Goal: Task Accomplishment & Management: Use online tool/utility

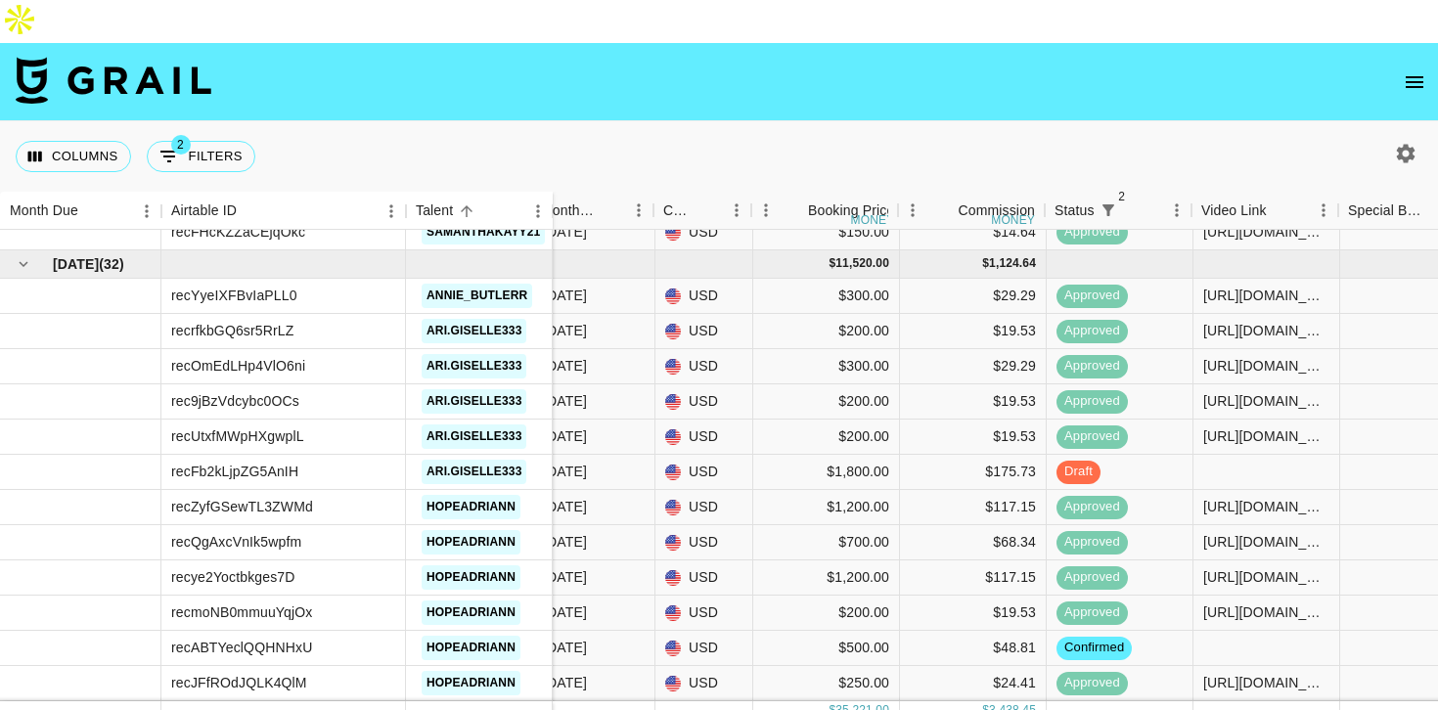
scroll to position [1755, 464]
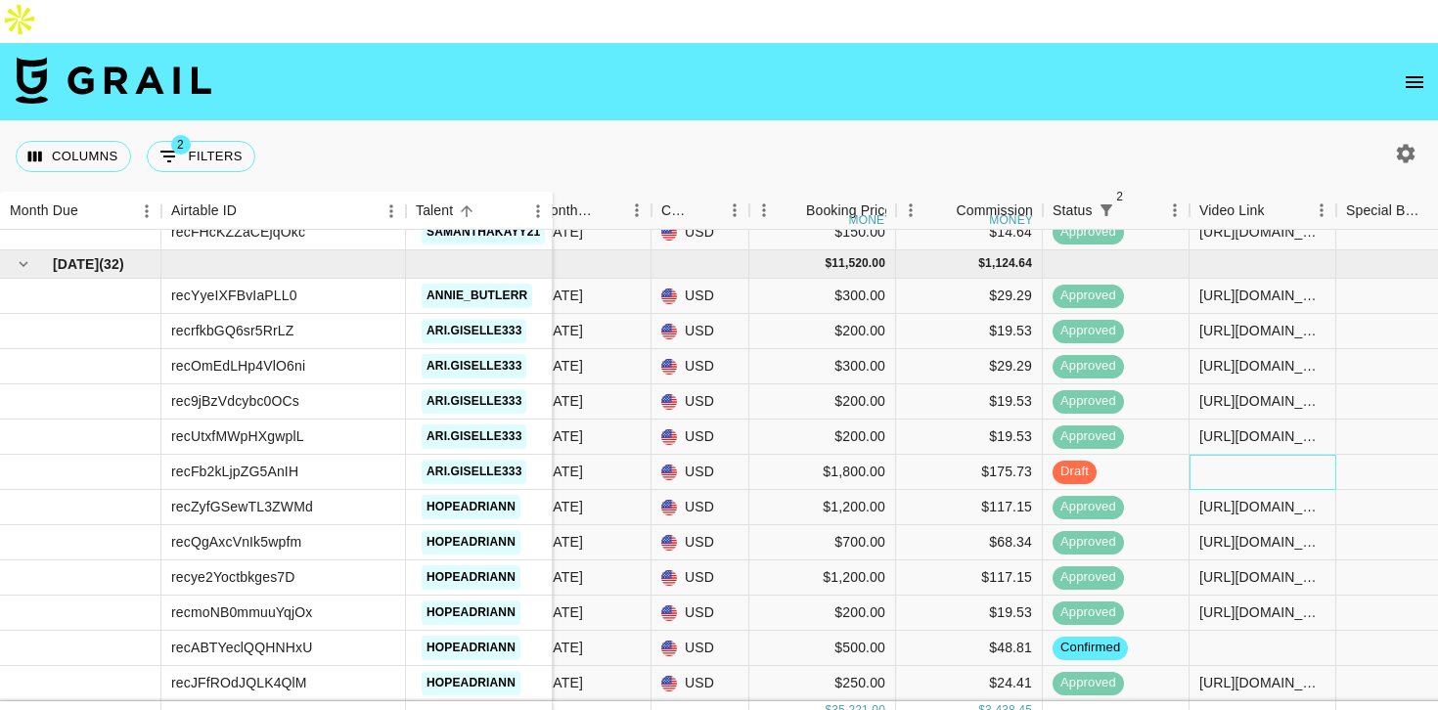
click at [1267, 455] on div at bounding box center [1263, 472] width 147 height 35
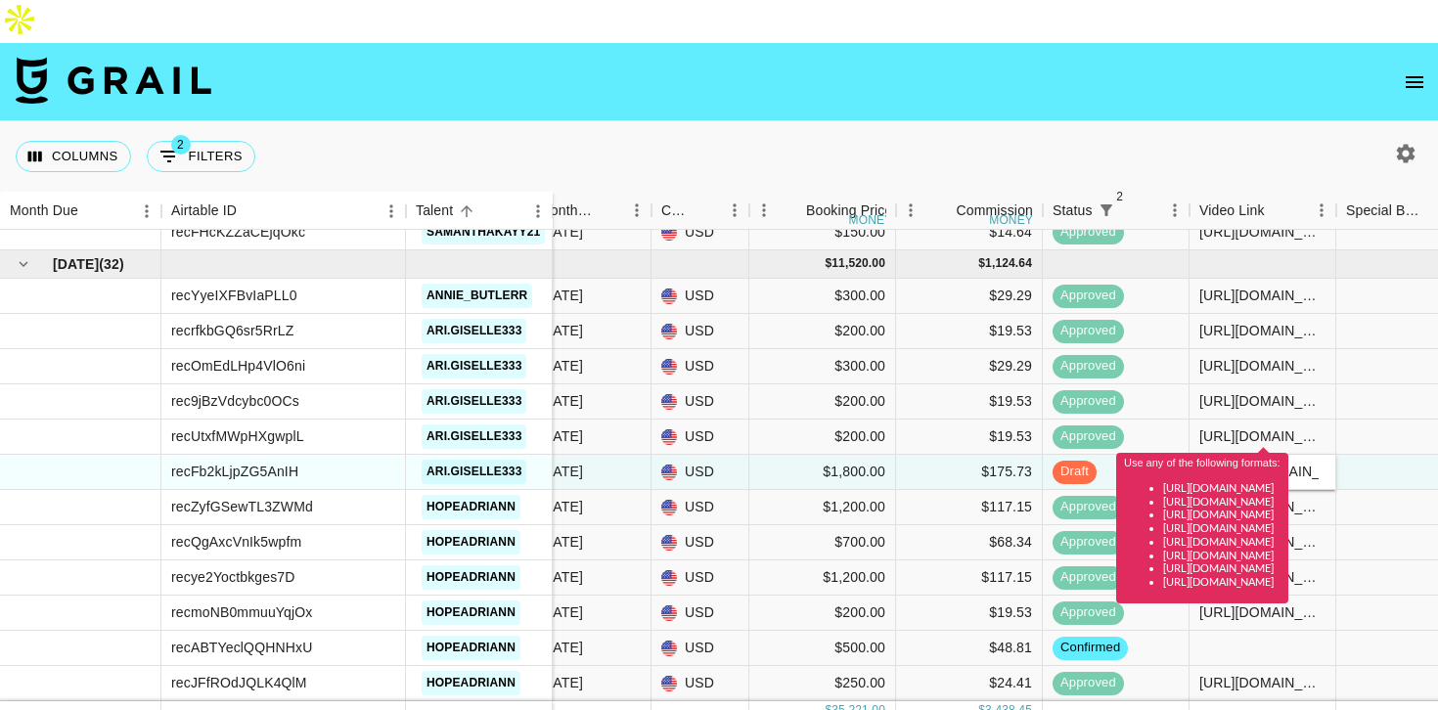
scroll to position [0, 0]
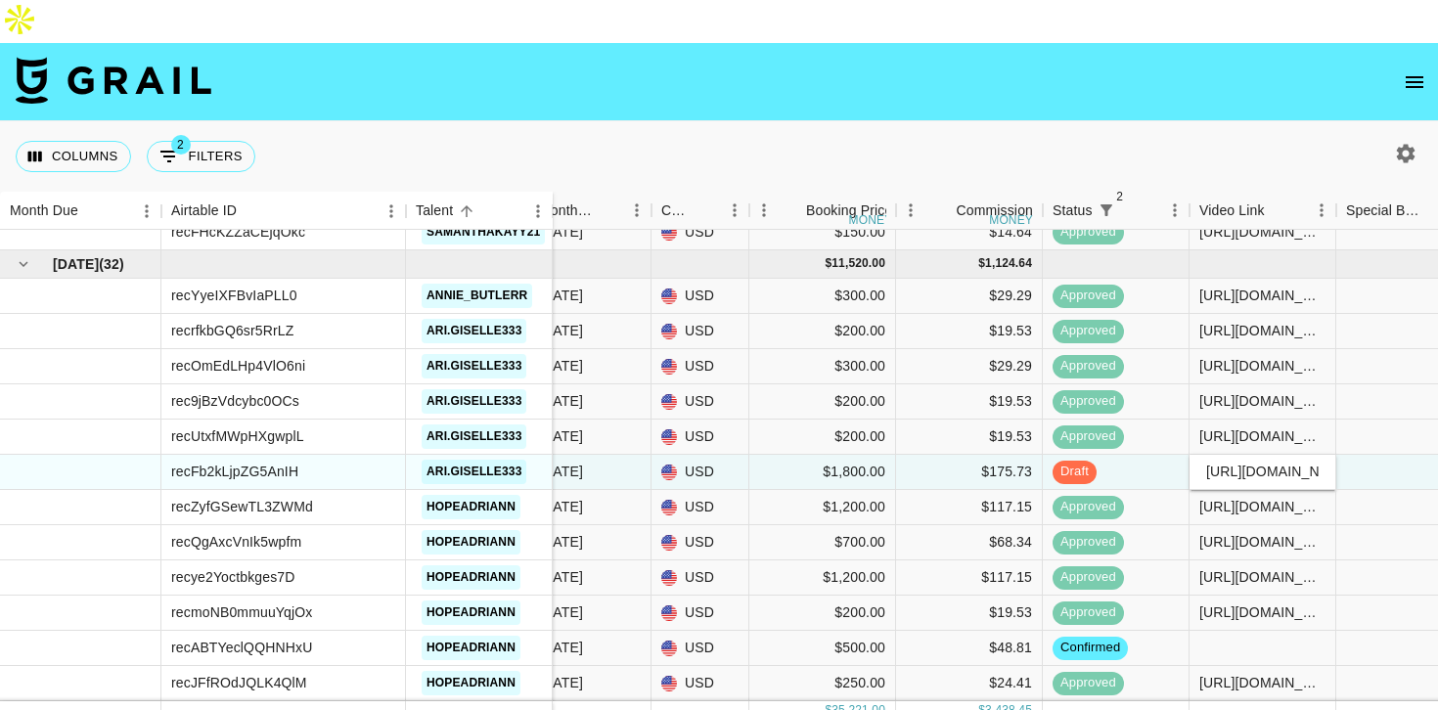
type input "[URL][DOMAIN_NAME][DOMAIN_NAME]"
click at [1360, 455] on div at bounding box center [1410, 472] width 147 height 35
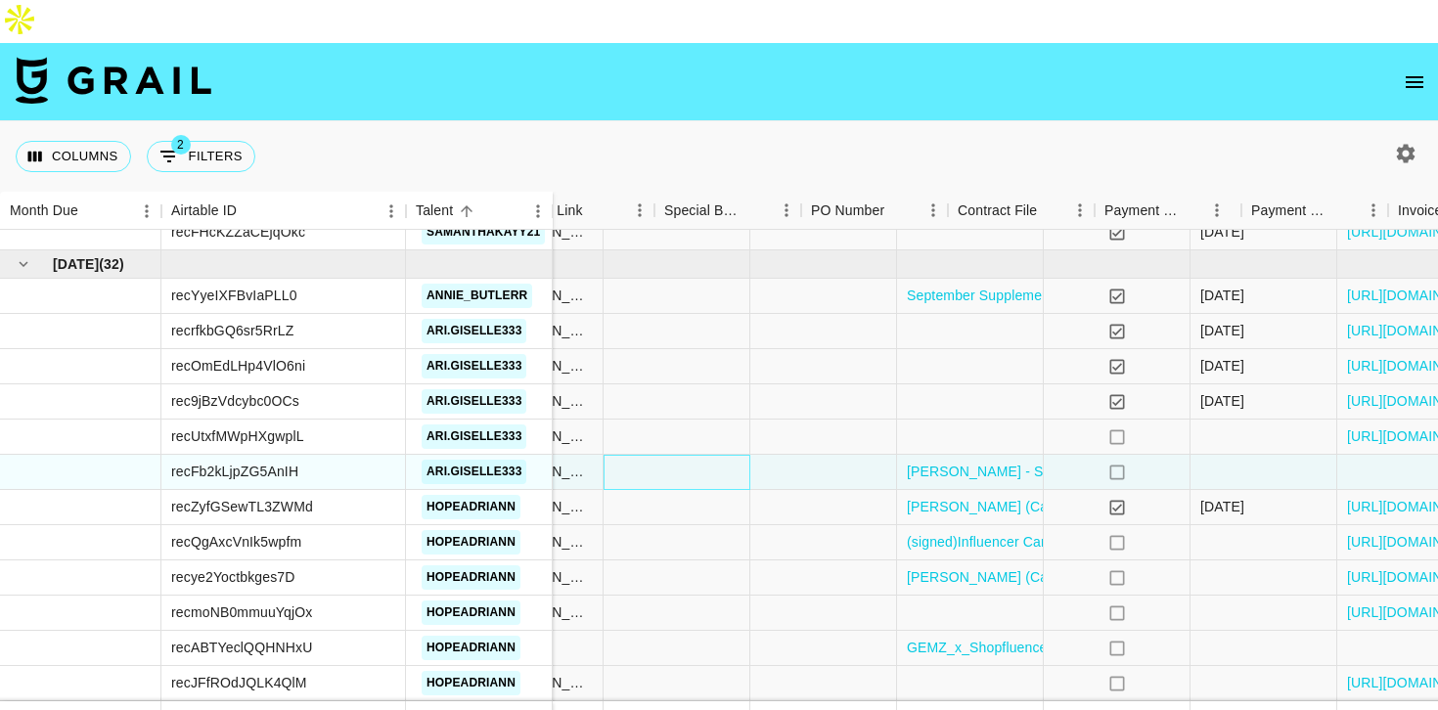
scroll to position [1755, 1336]
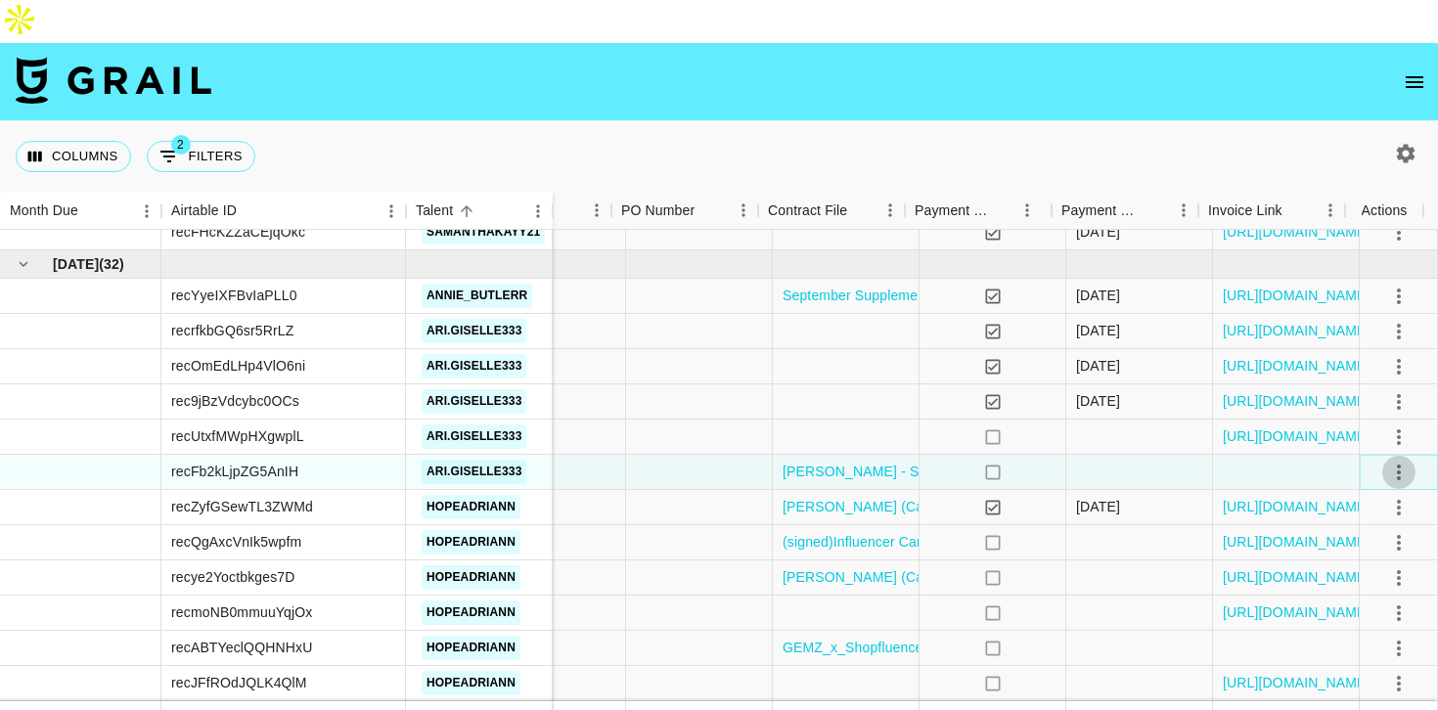
click at [1389, 461] on icon "select merge strategy" at bounding box center [1399, 472] width 23 height 23
click at [1343, 609] on div "Approve" at bounding box center [1357, 612] width 60 height 23
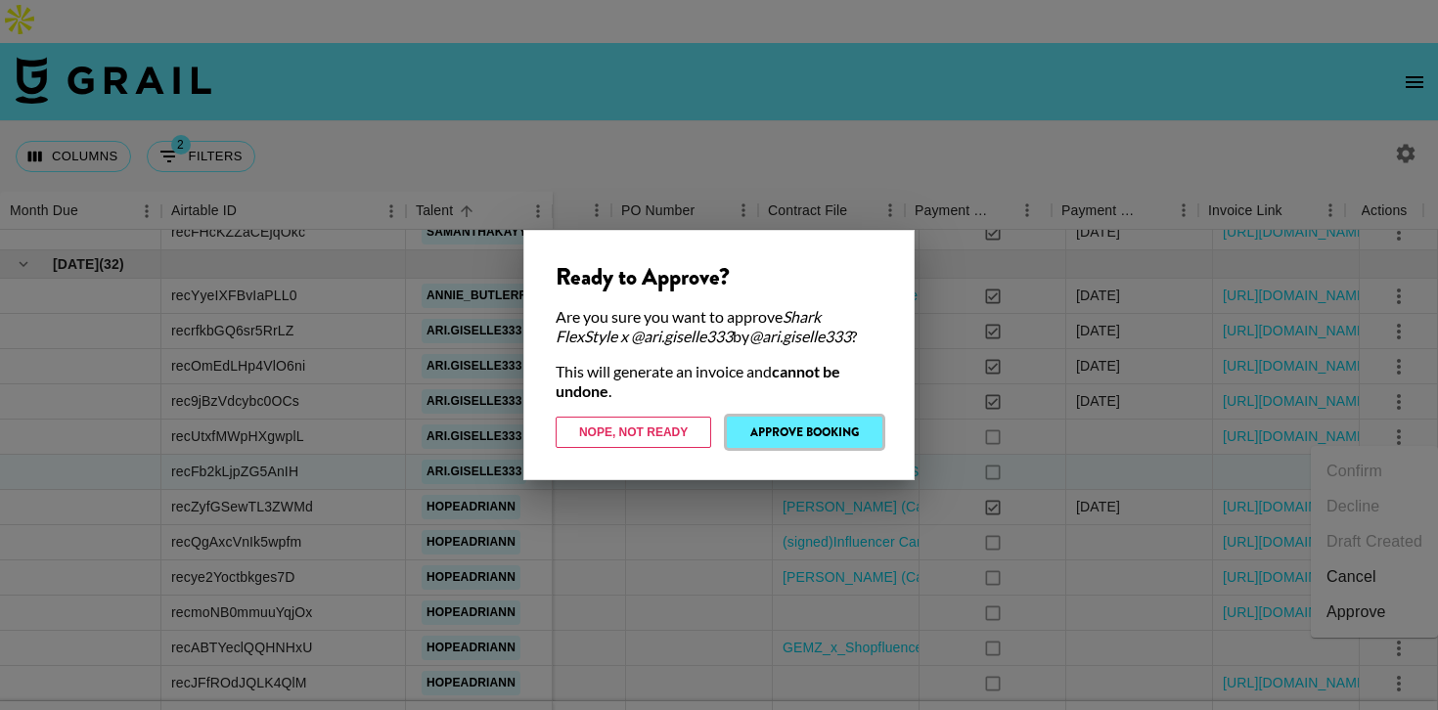
click at [840, 434] on button "Approve Booking" at bounding box center [805, 432] width 156 height 31
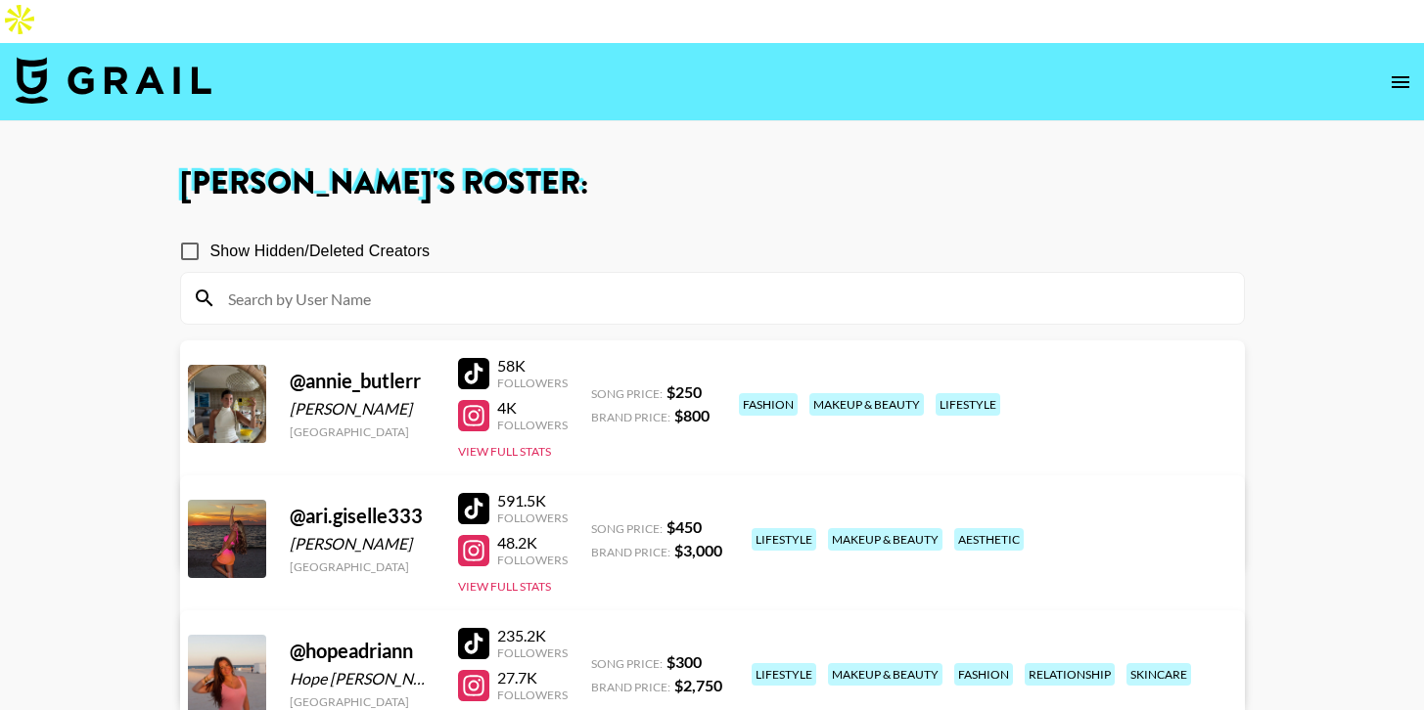
click at [474, 493] on div at bounding box center [473, 508] width 31 height 31
